Goal: Answer question/provide support

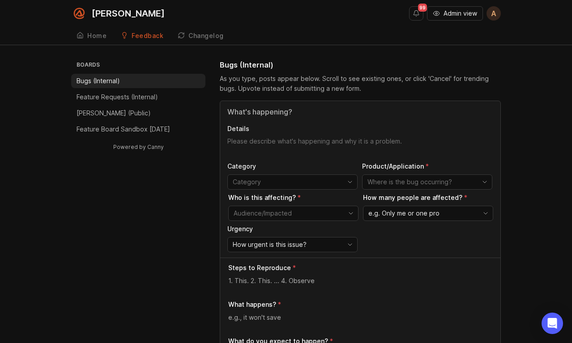
click at [352, 69] on div "Bugs (Internal)" at bounding box center [360, 65] width 281 height 11
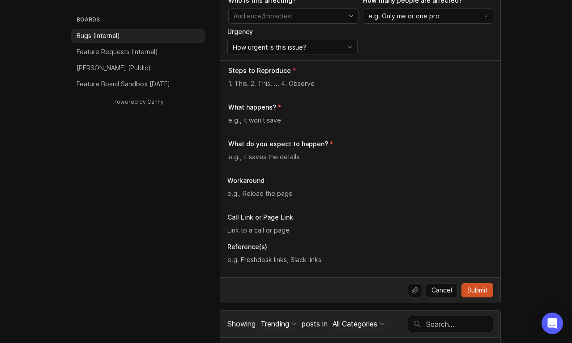
scroll to position [206, 0]
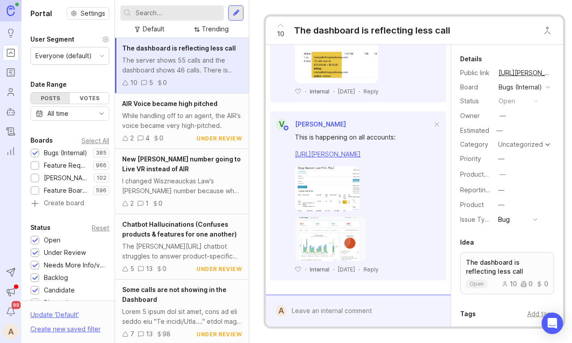
scroll to position [1100, 0]
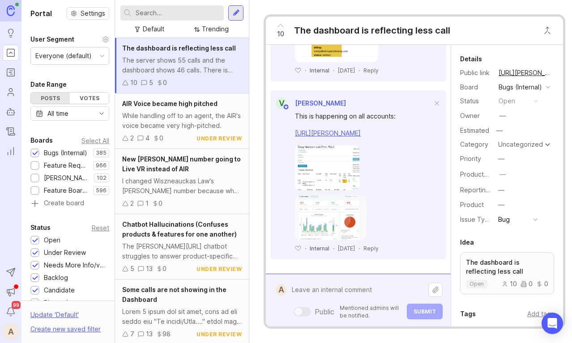
click at [357, 317] on div "Public Mentioned admins will be notified. Submit" at bounding box center [365, 301] width 156 height 38
type textarea "O"
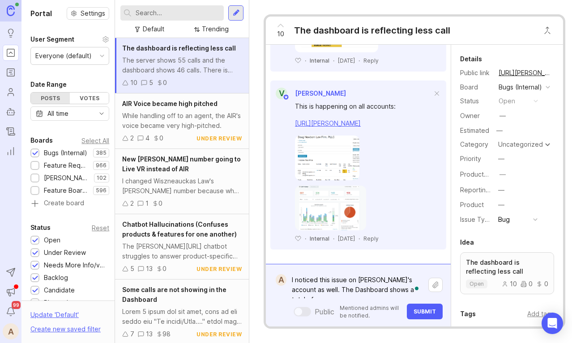
scroll to position [1131, 0]
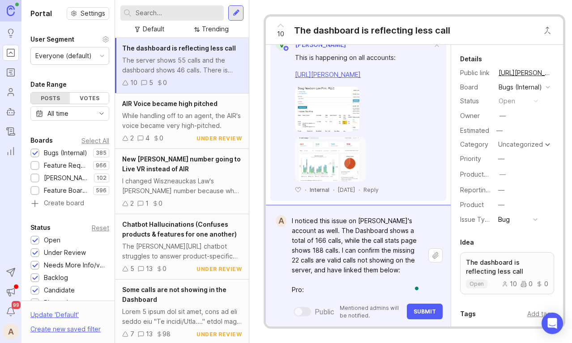
paste textarea "https://agent.smith.ai/pro/company/5396/"
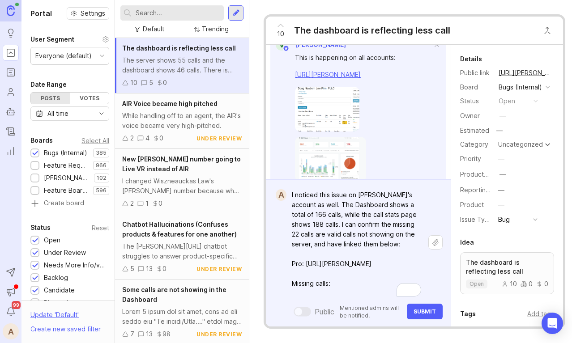
paste textarea "https://agent.smith.ai/agent/call/CA9bc41d707fd3ddeee0e5db4de4bc7c64/ https://a…"
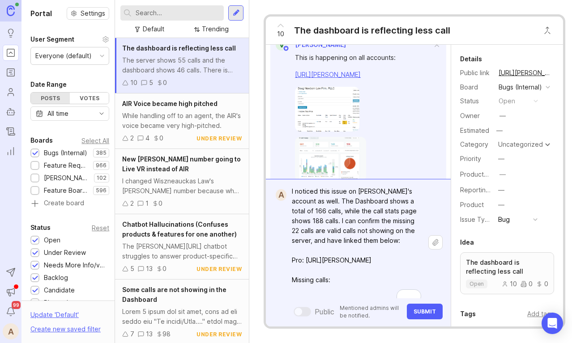
scroll to position [13, 0]
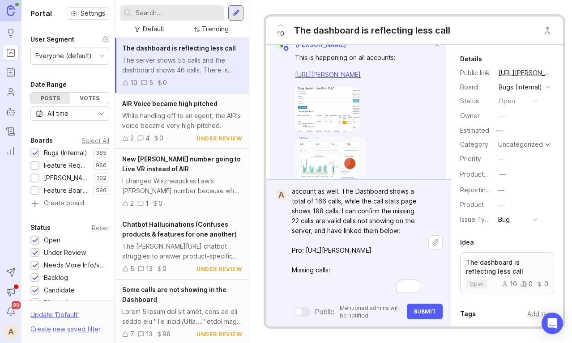
paste textarea "https://agent.smith.ai/agent/call/CA9bc41d707fd3ddeee0e5db4de4bc7c64/ https://a…"
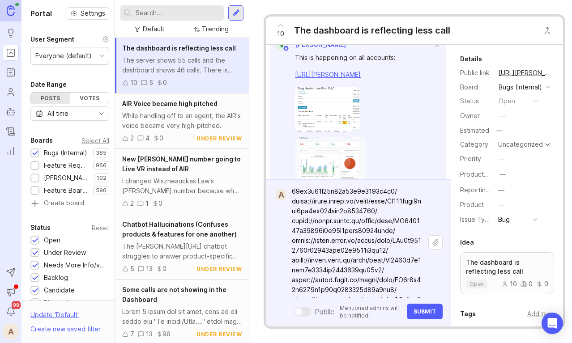
scroll to position [0, 0]
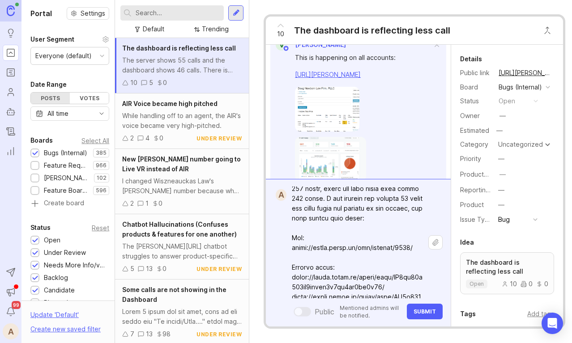
type textarea "I noticed this issue on Ronke Law's account as well. The Dashboard shows a tota…"
click at [420, 313] on span "Submit" at bounding box center [425, 312] width 22 height 7
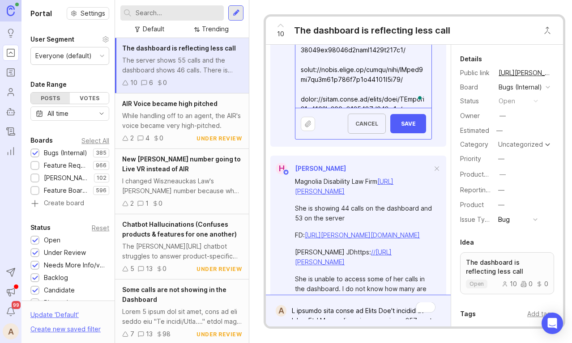
type textarea "I noticed this issue on Ronke Law's account as well. The Dashboard shows a tota…"
click at [412, 134] on div "Cancel Save" at bounding box center [364, 123] width 136 height 31
click at [411, 130] on button "Save" at bounding box center [408, 123] width 36 height 19
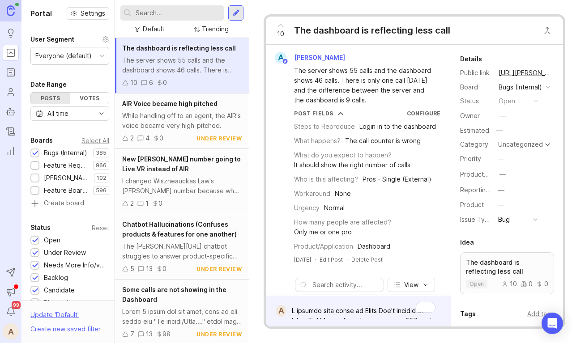
click at [285, 32] on div "10" at bounding box center [280, 30] width 17 height 23
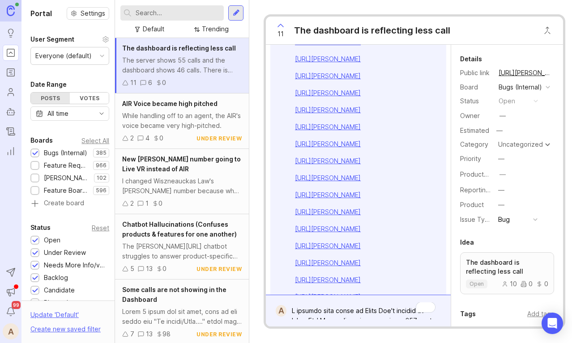
scroll to position [482, 0]
